Goal: Check status: Check status

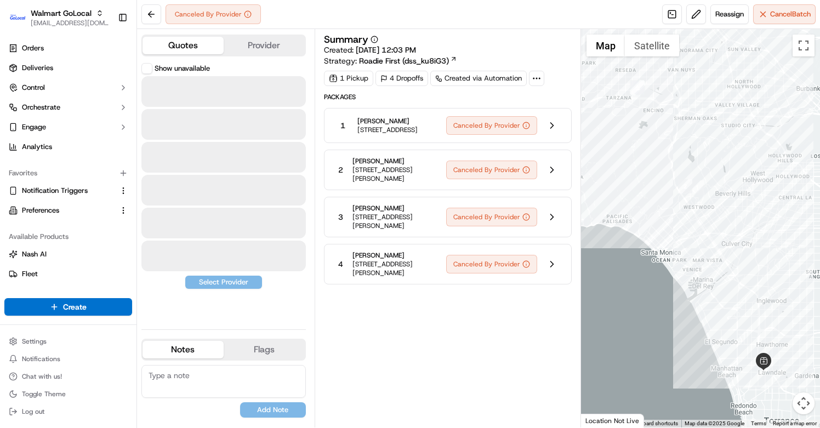
click at [209, 45] on button "Quotes" at bounding box center [182, 46] width 81 height 18
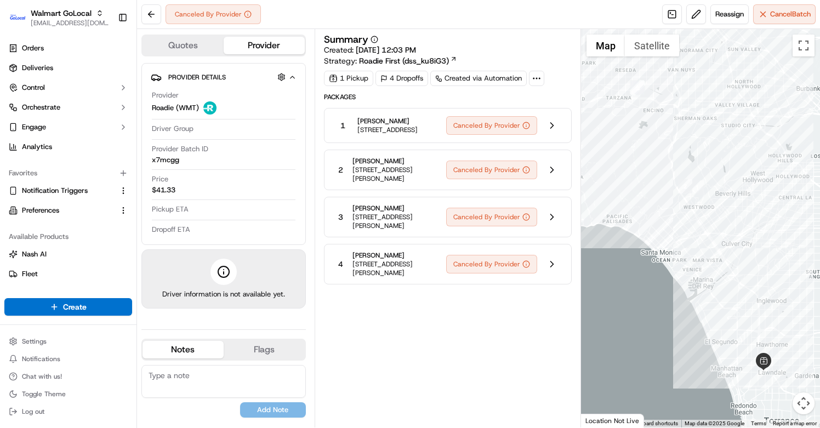
click at [249, 44] on button "Provider" at bounding box center [264, 46] width 81 height 18
click at [540, 81] on icon at bounding box center [536, 78] width 10 height 10
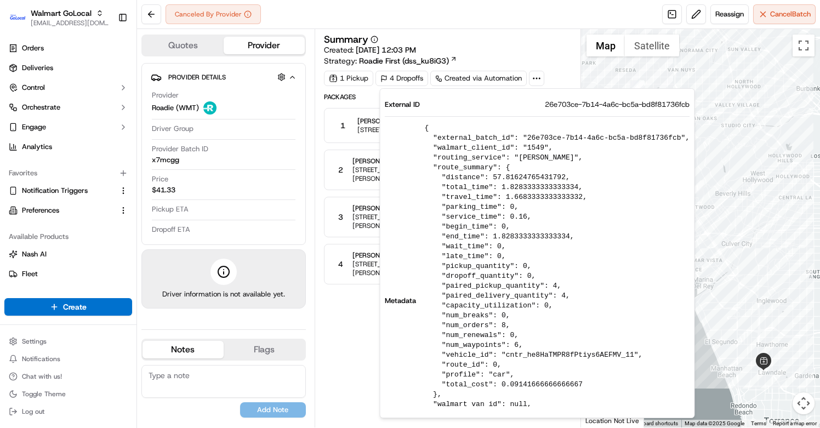
click at [540, 54] on div "Summary Created: [DATE] 12:03 PM Strategy: Roadie First (dss_ku8iG3)" at bounding box center [448, 51] width 248 height 32
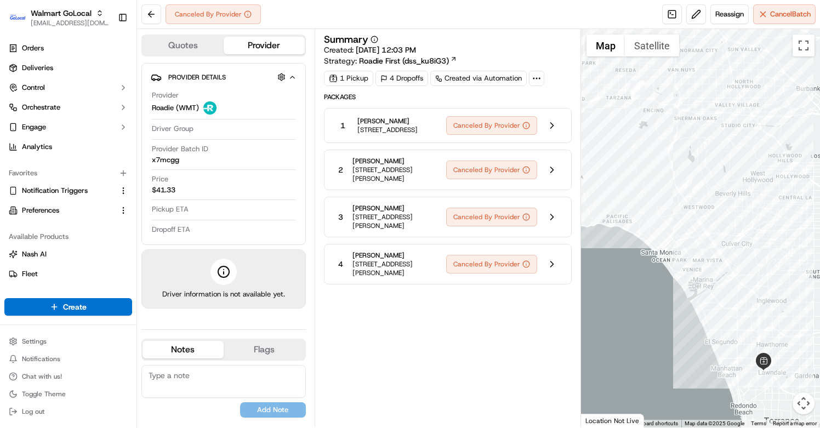
click at [397, 80] on div "4 Dropoffs" at bounding box center [401, 78] width 53 height 15
click at [452, 55] on icon at bounding box center [453, 58] width 7 height 7
click at [404, 134] on span "[STREET_ADDRESS]" at bounding box center [387, 129] width 60 height 9
click at [554, 129] on button at bounding box center [551, 125] width 21 height 21
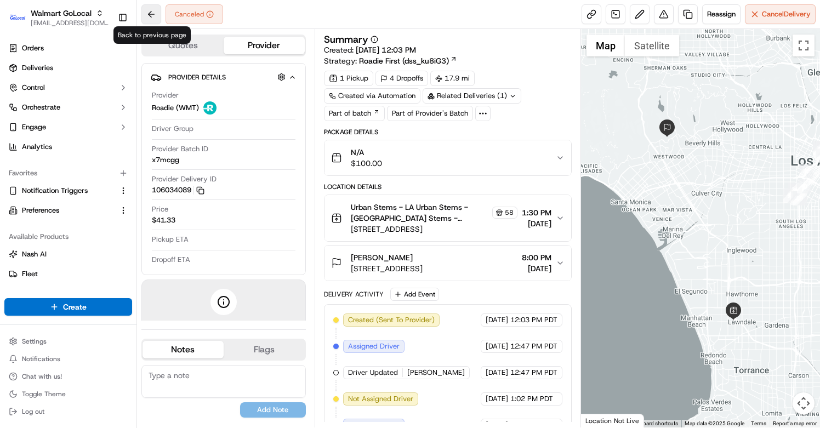
click at [154, 19] on button at bounding box center [151, 14] width 20 height 20
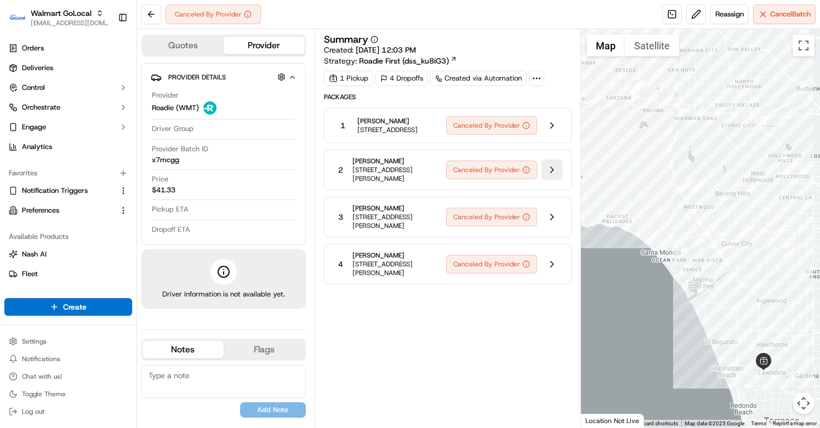
click at [547, 176] on button at bounding box center [551, 169] width 21 height 21
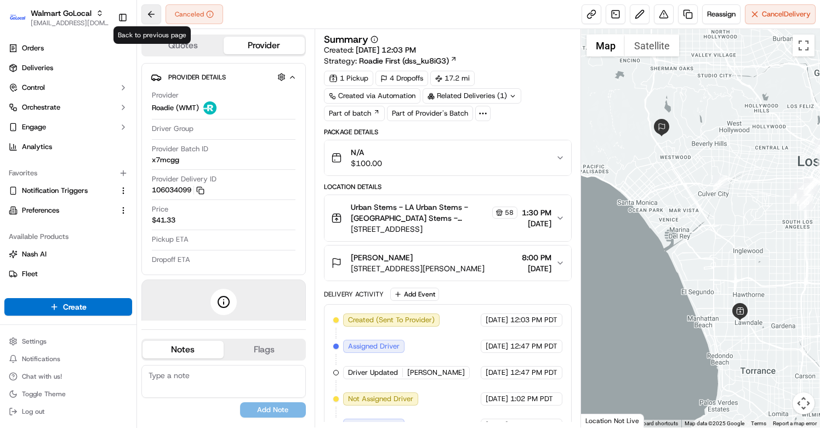
click at [147, 10] on button at bounding box center [151, 14] width 20 height 20
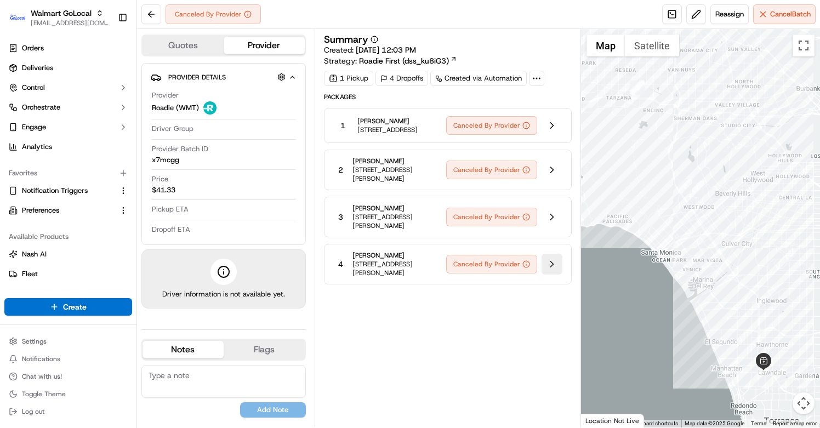
click at [557, 266] on button at bounding box center [551, 264] width 21 height 21
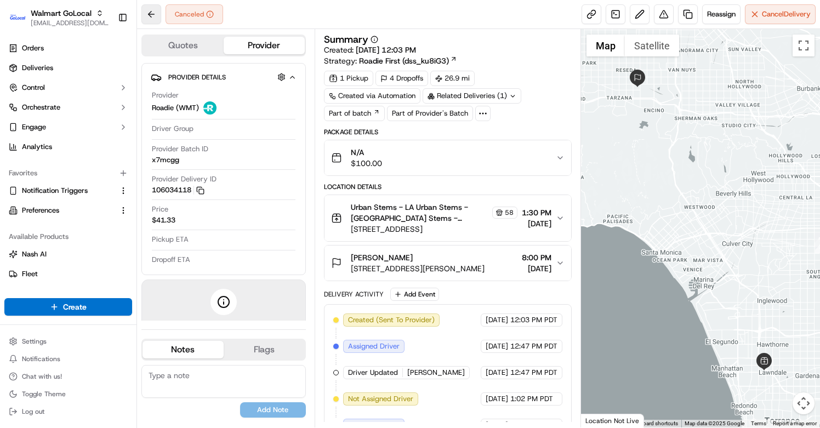
click at [142, 16] on button at bounding box center [151, 14] width 20 height 20
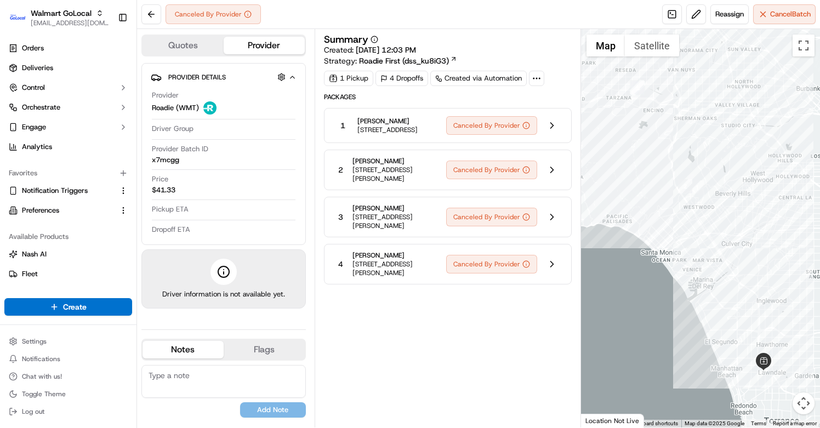
click at [406, 275] on span "[STREET_ADDRESS][PERSON_NAME]" at bounding box center [394, 269] width 85 height 18
click at [403, 273] on span "[STREET_ADDRESS][PERSON_NAME]" at bounding box center [394, 269] width 85 height 18
